Goal: Find specific page/section: Find specific page/section

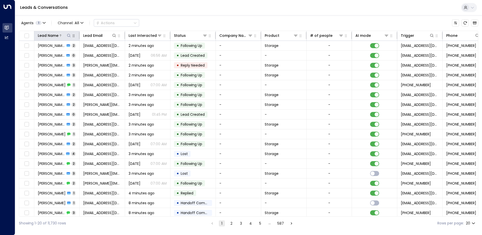
click at [69, 35] on icon at bounding box center [69, 36] width 4 height 4
click at [54, 53] on input "text" at bounding box center [69, 53] width 70 height 9
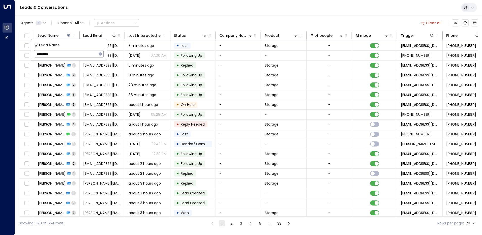
type input "*********"
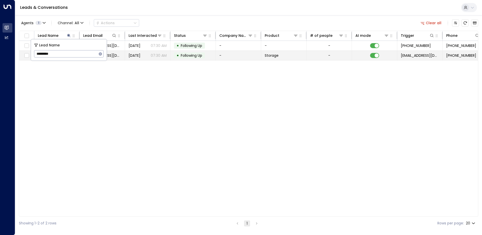
click at [140, 56] on span "[DATE]" at bounding box center [135, 55] width 12 height 5
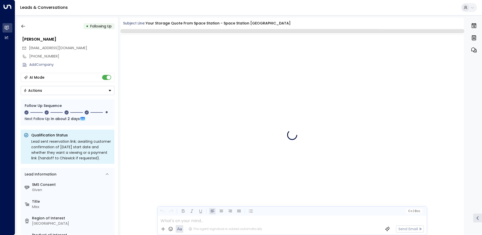
scroll to position [611, 0]
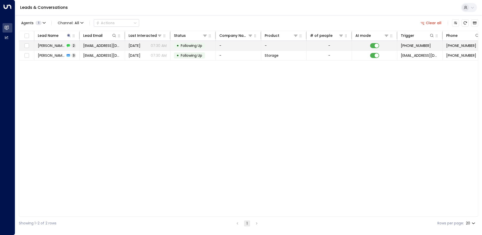
click at [99, 45] on span "[EMAIL_ADDRESS][DOMAIN_NAME]" at bounding box center [102, 45] width 38 height 5
